Goal: Task Accomplishment & Management: Manage account settings

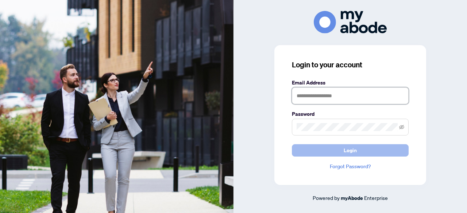
type input "**********"
click at [349, 147] on span "Login" at bounding box center [349, 151] width 13 height 12
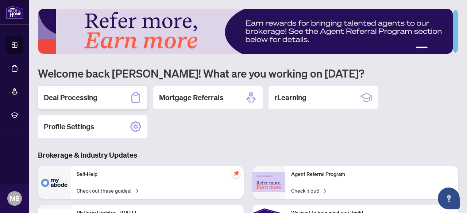
click at [77, 97] on h2 "Deal Processing" at bounding box center [71, 98] width 54 height 10
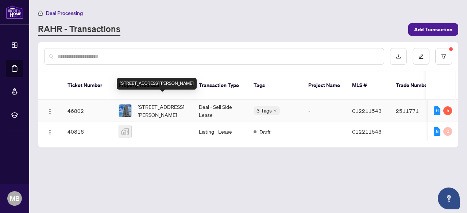
click at [163, 103] on span "[STREET_ADDRESS][PERSON_NAME]" at bounding box center [162, 111] width 50 height 16
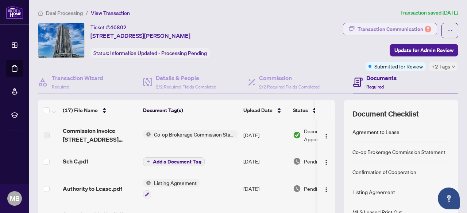
click at [410, 27] on div "Transaction Communication 5" at bounding box center [394, 29] width 74 height 12
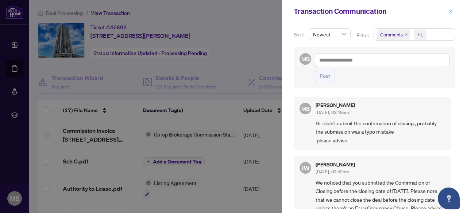
click at [451, 11] on icon "close" at bounding box center [450, 11] width 5 height 5
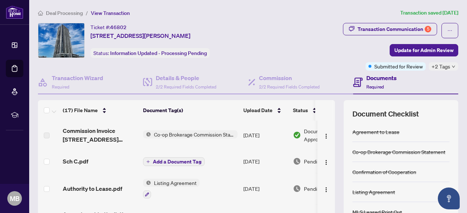
click at [436, 65] on span "+2 Tags" at bounding box center [440, 66] width 19 height 8
click at [317, 62] on div "Transaction Communication 5 Update for Admin Review Submitted for Review +2 Tags" at bounding box center [368, 47] width 180 height 48
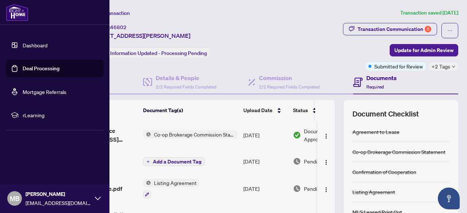
click at [94, 199] on div "MB [PERSON_NAME] [EMAIL_ADDRESS][DOMAIN_NAME]" at bounding box center [54, 198] width 109 height 29
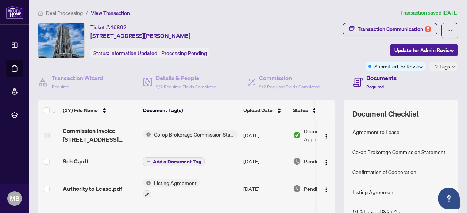
click at [275, 47] on div "Ticket #: 46802 3708-[STREET_ADDRESS][PERSON_NAME] Status: Information Updated …" at bounding box center [156, 40] width 237 height 35
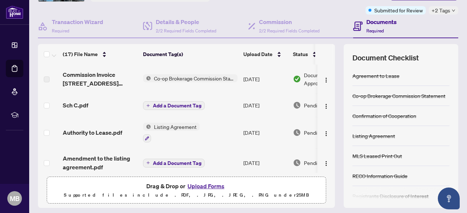
scroll to position [102, 0]
